Goal: Check status: Check status

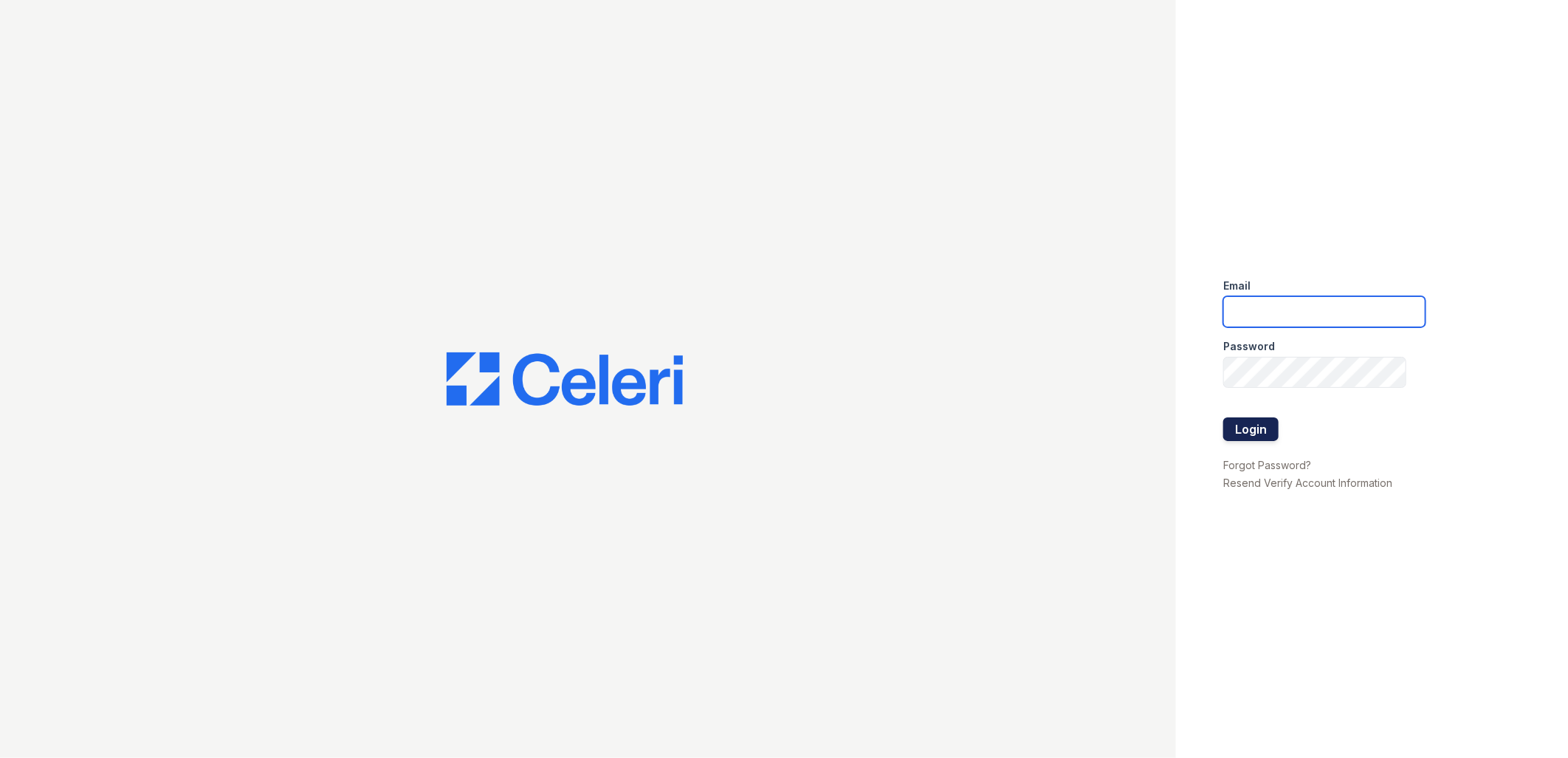
type input "[EMAIL_ADDRESS][DOMAIN_NAME]"
click at [1258, 424] on button "Login" at bounding box center [1252, 429] width 55 height 24
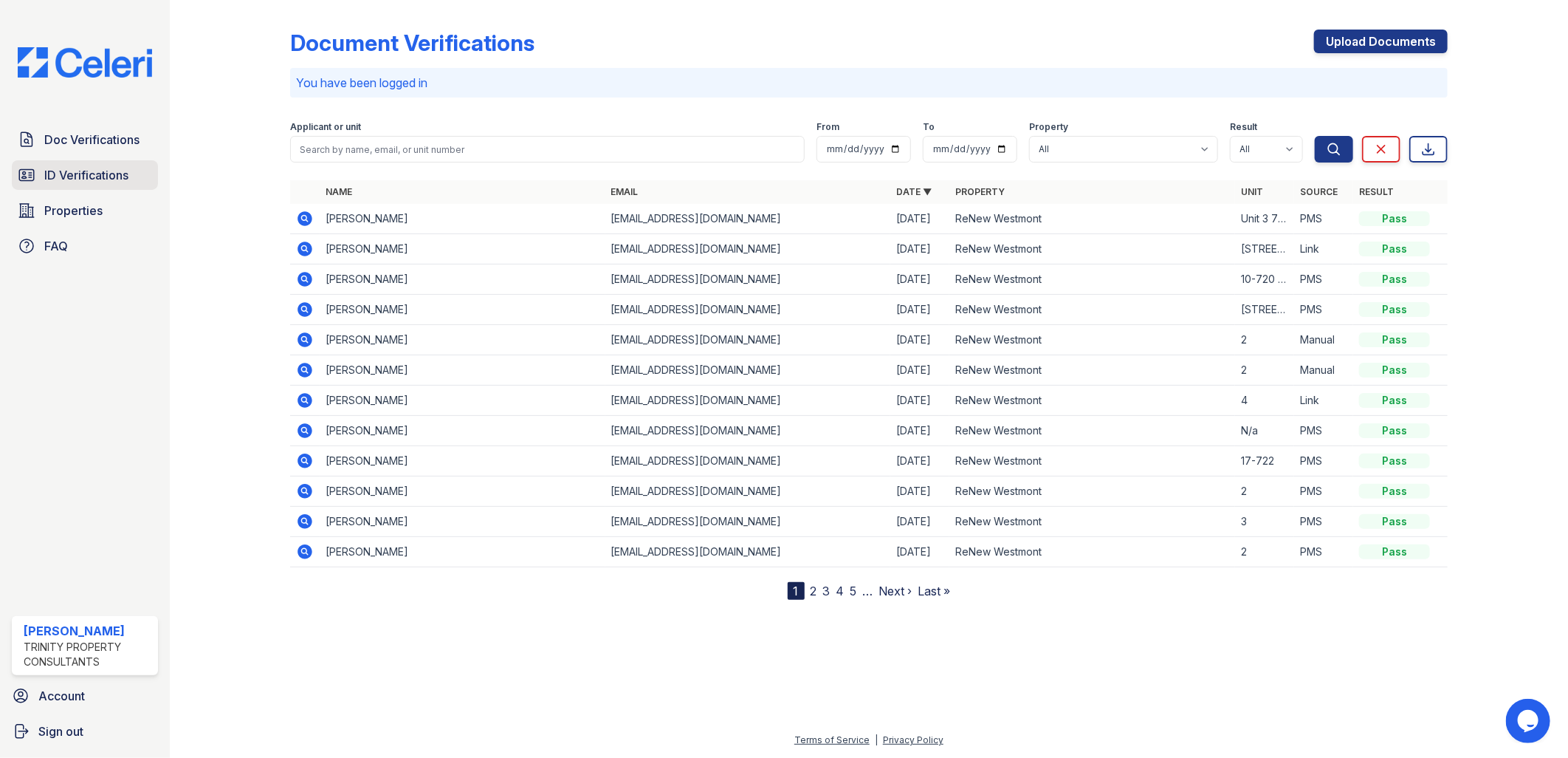
click at [81, 178] on span "ID Verifications" at bounding box center [86, 175] width 84 height 18
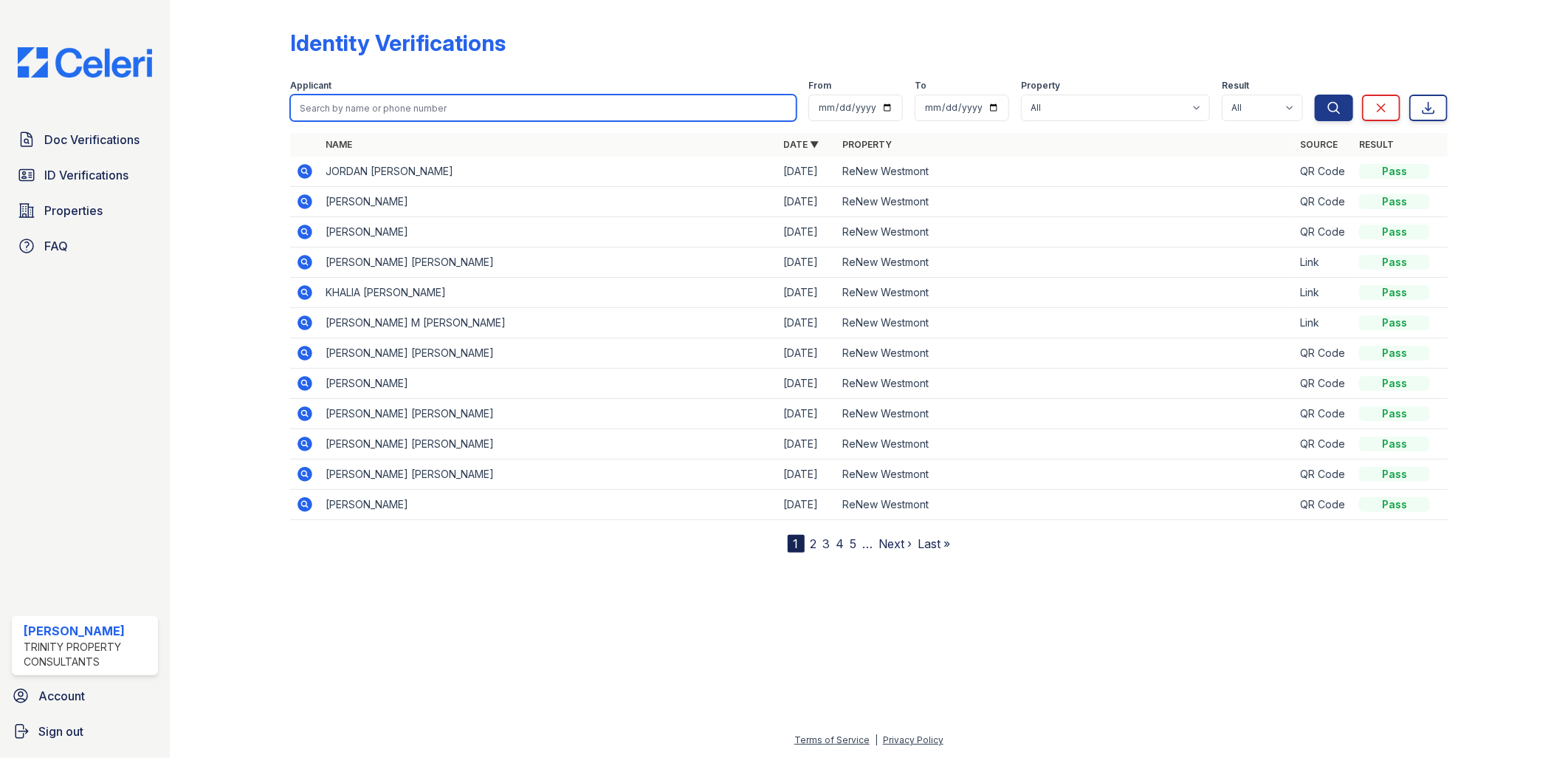
click at [365, 105] on input "search" at bounding box center [544, 108] width 507 height 27
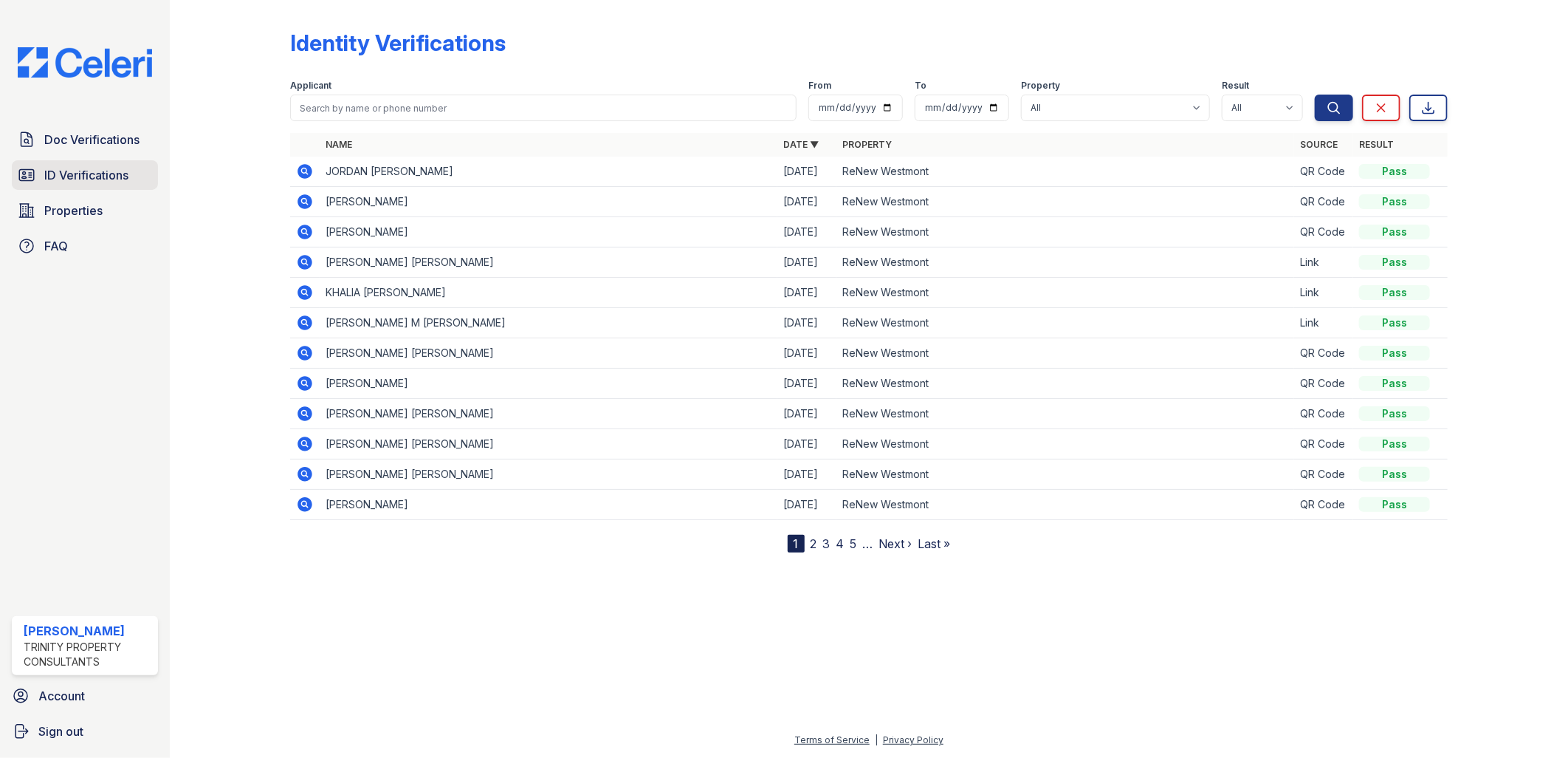
click at [60, 183] on span "ID Verifications" at bounding box center [86, 175] width 84 height 18
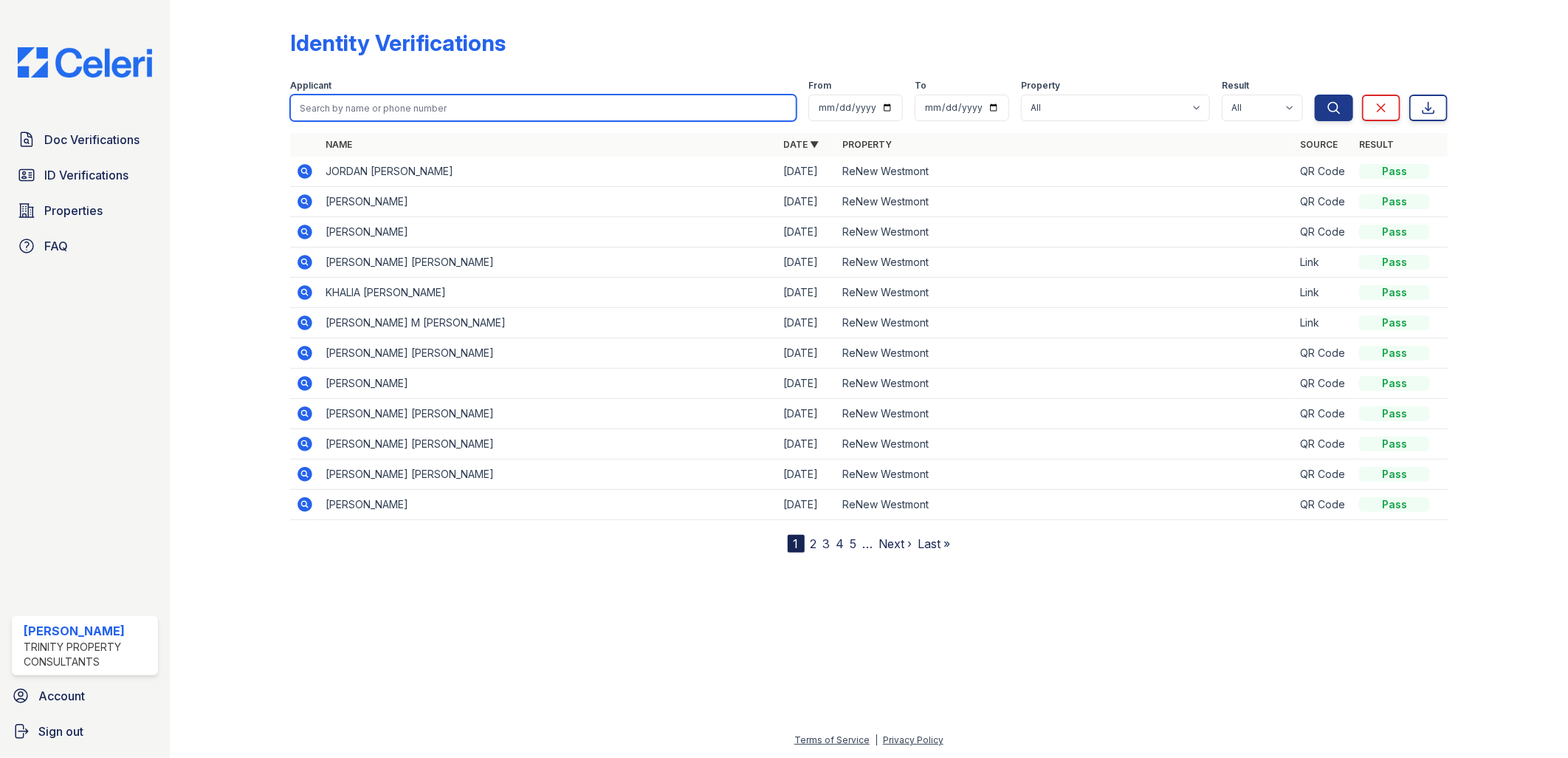
click at [375, 110] on input "search" at bounding box center [544, 108] width 507 height 27
type input "[PERSON_NAME]"
click at [1315, 95] on button "Search" at bounding box center [1334, 108] width 38 height 27
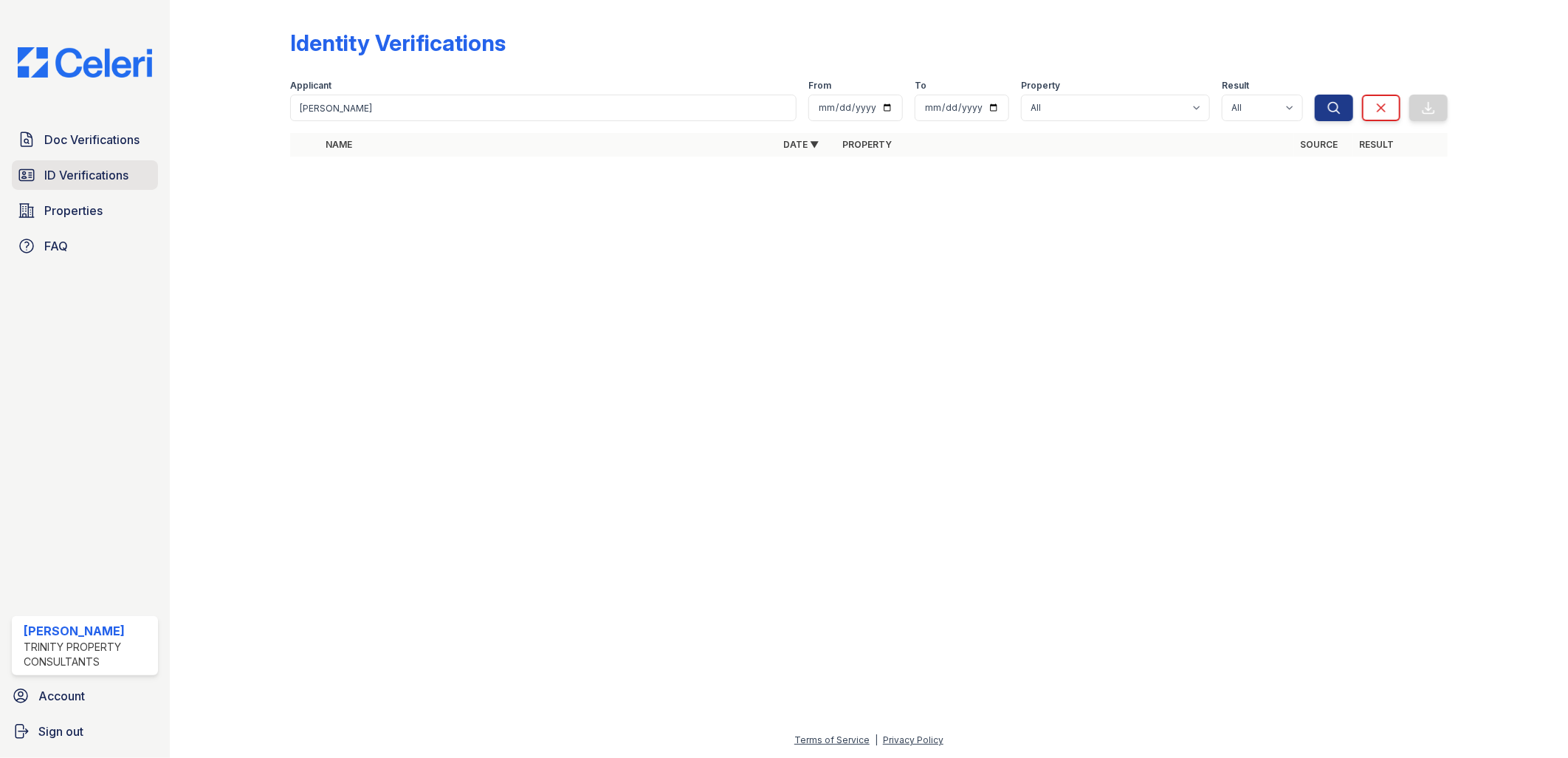
click at [88, 162] on link "ID Verifications" at bounding box center [85, 175] width 146 height 29
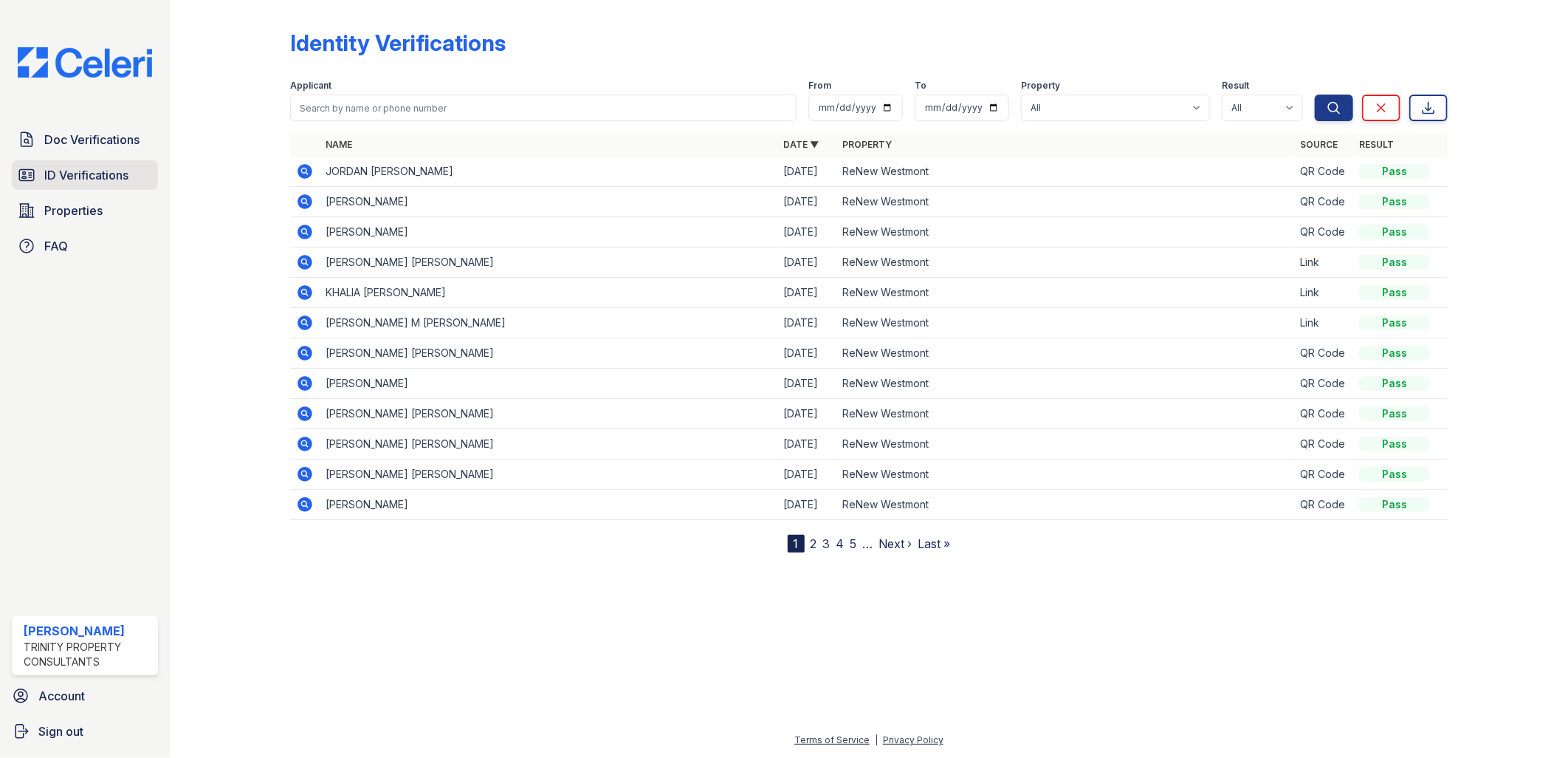
click at [55, 172] on span "ID Verifications" at bounding box center [86, 175] width 84 height 18
